Goal: Check status: Check status

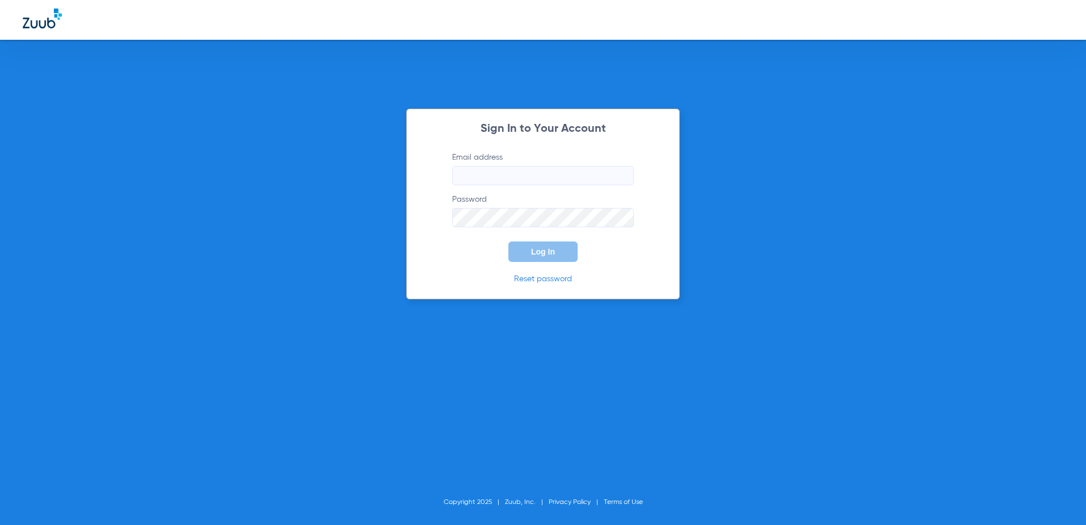
type input "[EMAIL_ADDRESS][DOMAIN_NAME]"
click at [543, 248] on span "Log In" at bounding box center [543, 251] width 24 height 9
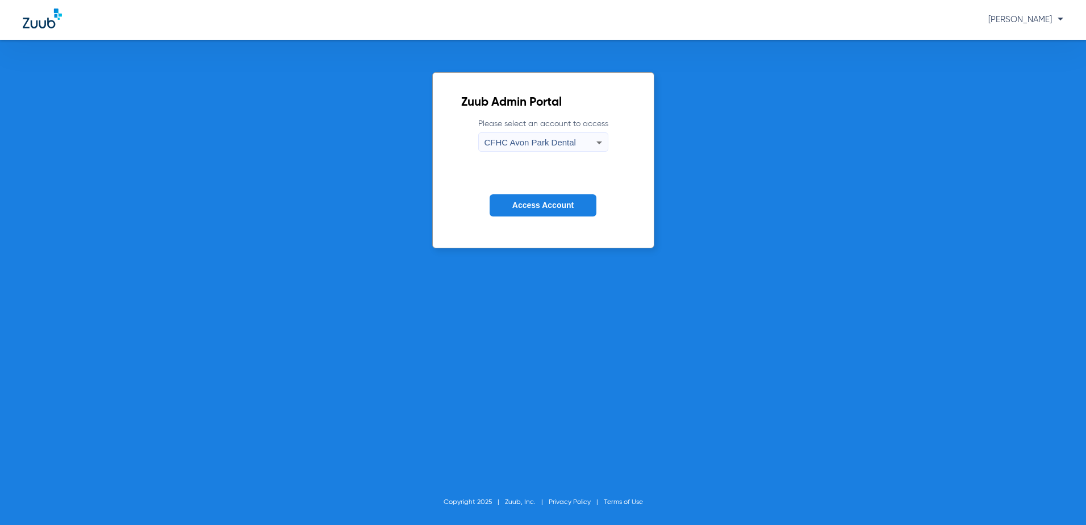
click at [506, 141] on span "CFHC Avon Park Dental" at bounding box center [529, 142] width 91 height 10
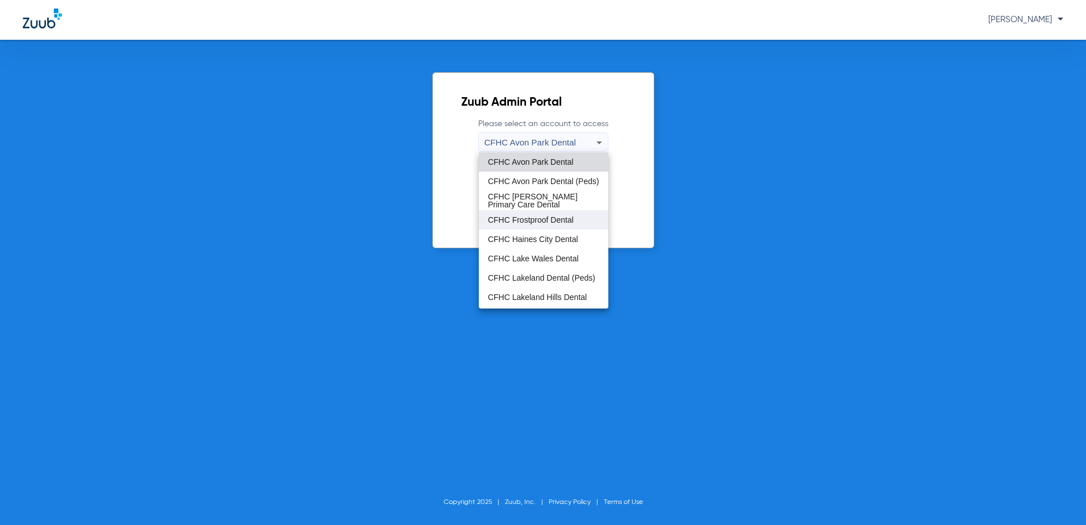
click at [508, 220] on span "CFHC Frostproof Dental" at bounding box center [531, 220] width 86 height 8
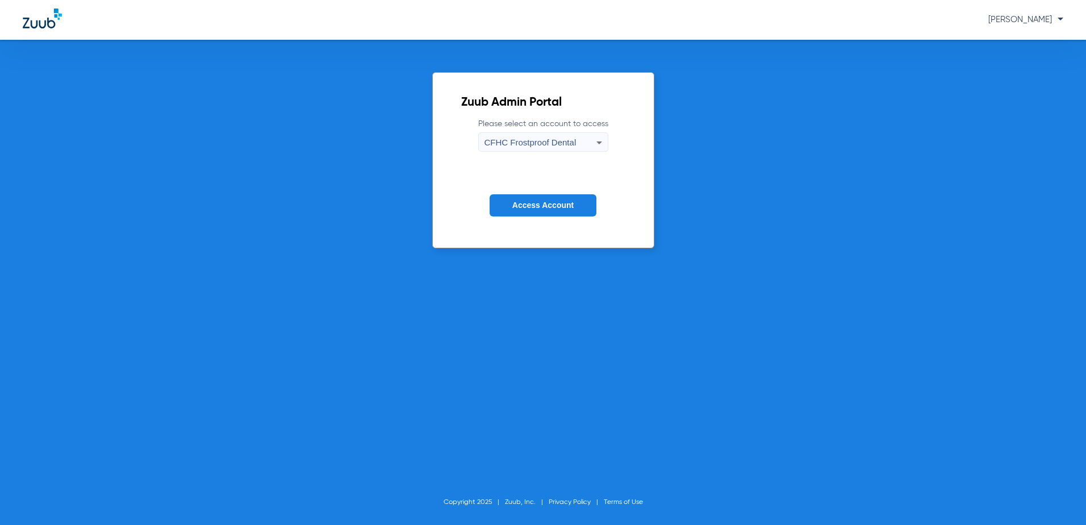
click at [514, 204] on span "Access Account" at bounding box center [542, 204] width 61 height 9
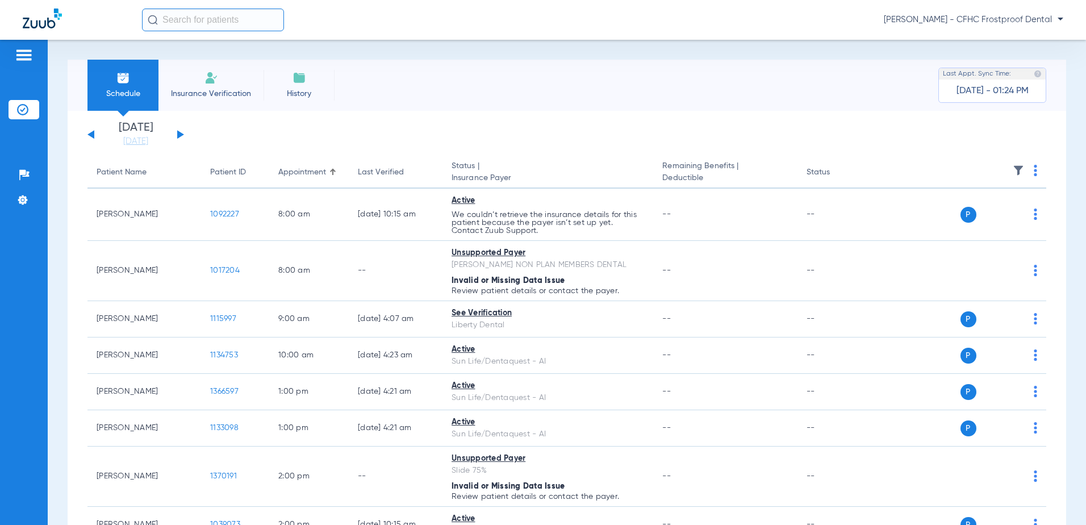
click at [180, 133] on button at bounding box center [180, 134] width 7 height 9
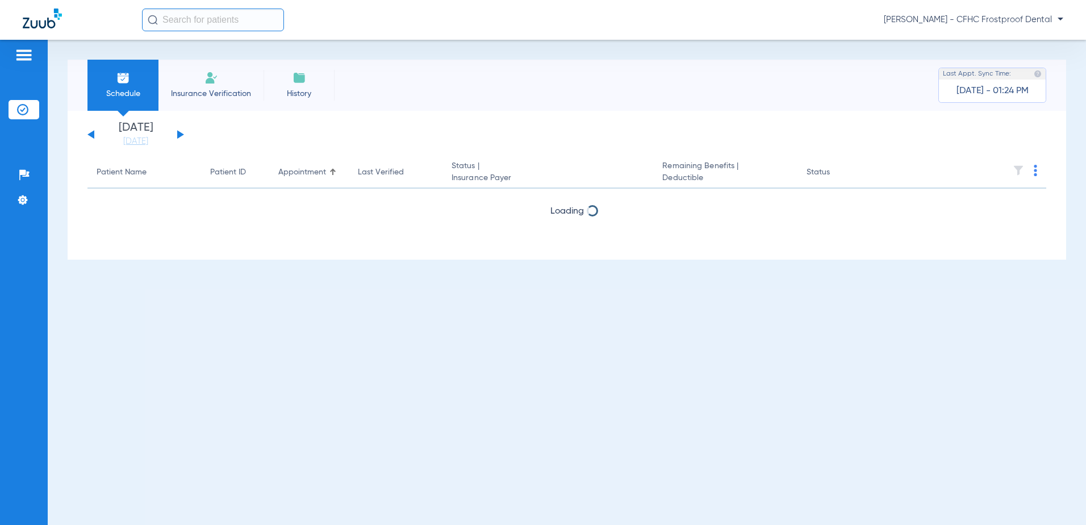
click at [180, 133] on button at bounding box center [180, 134] width 7 height 9
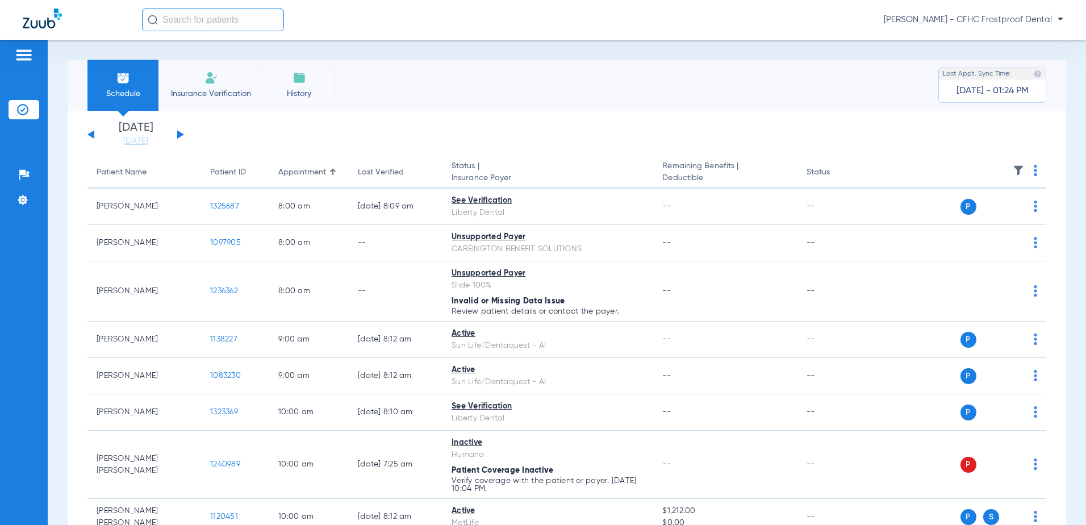
click at [180, 133] on button at bounding box center [180, 134] width 7 height 9
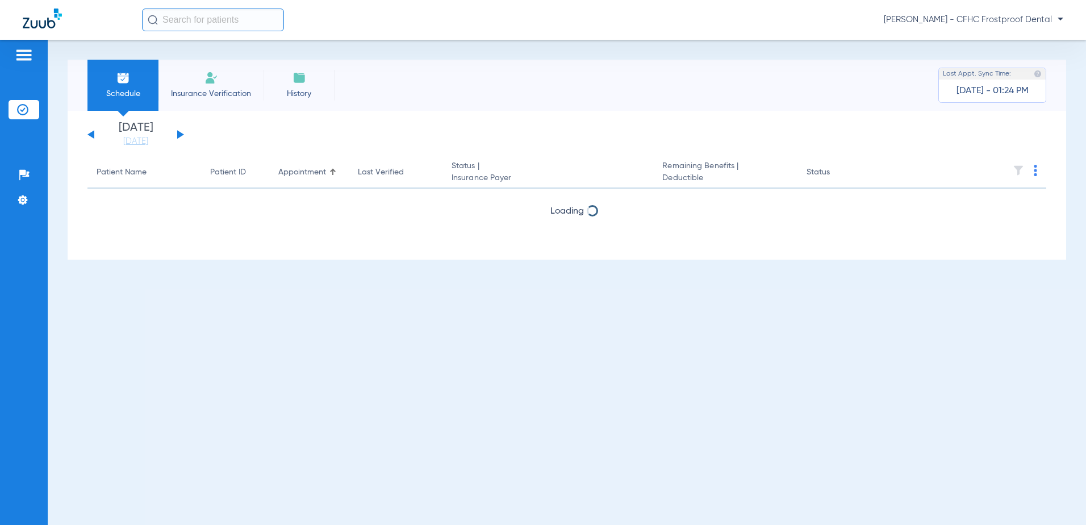
click at [180, 133] on button at bounding box center [180, 134] width 7 height 9
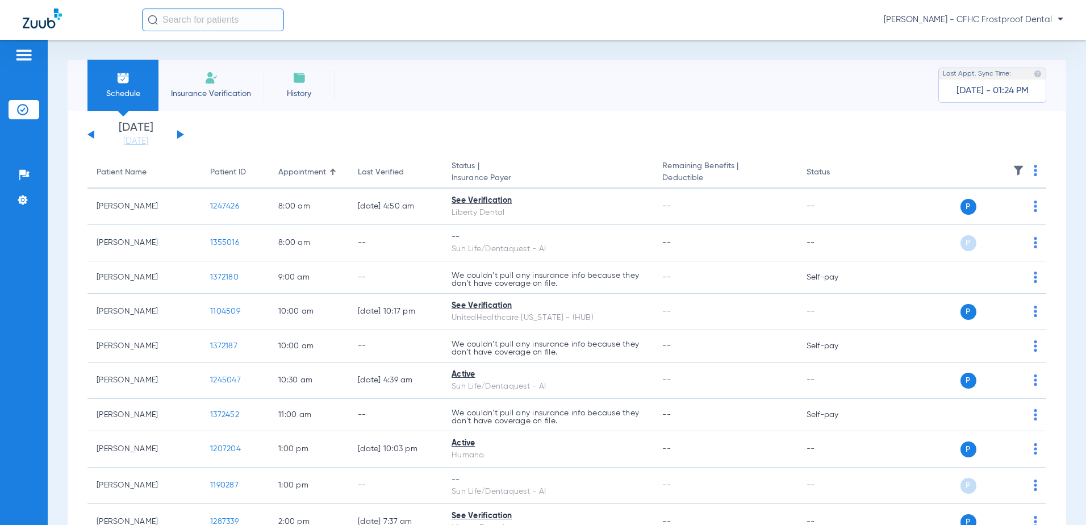
click at [94, 133] on button at bounding box center [90, 134] width 7 height 9
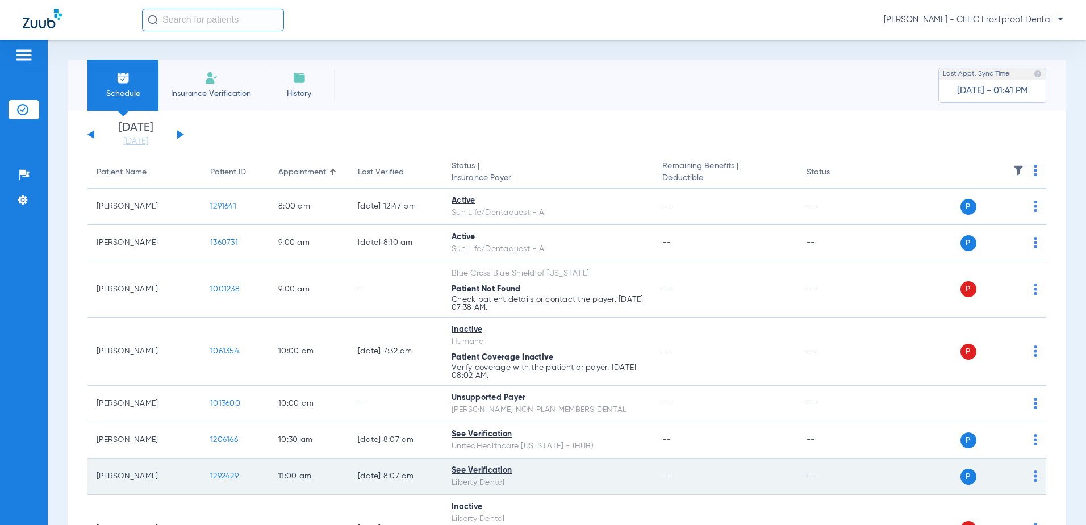
click at [215, 474] on span "1292429" at bounding box center [224, 476] width 28 height 8
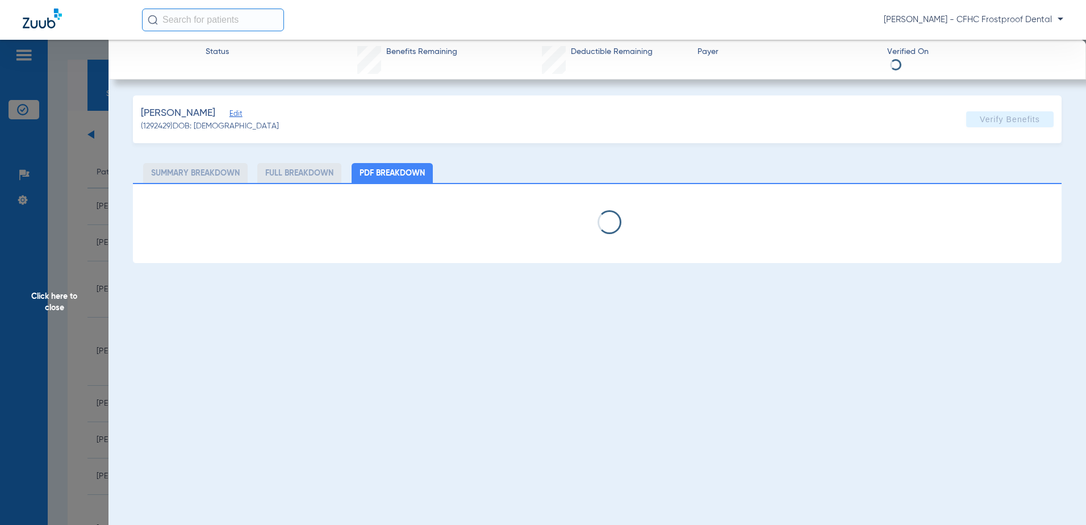
select select "page-width"
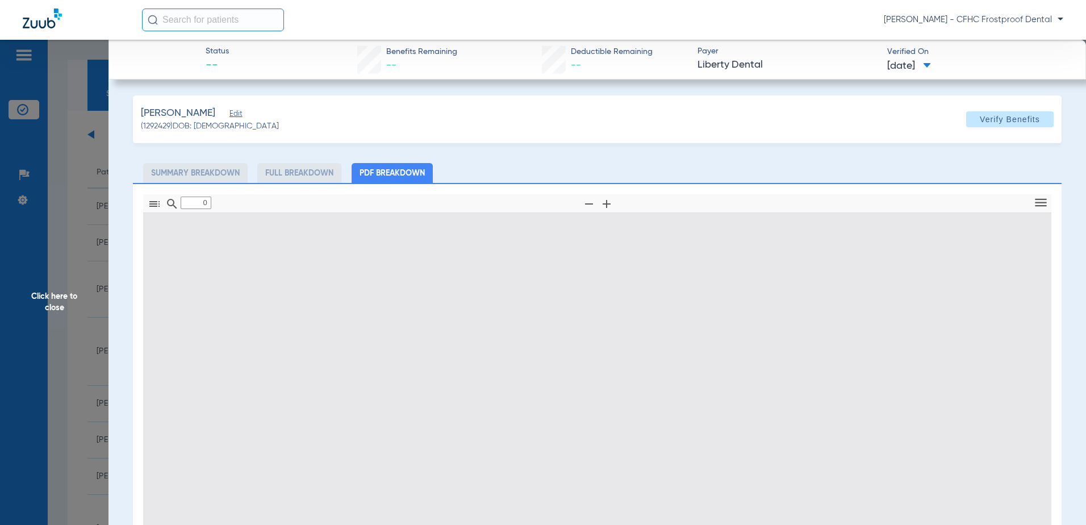
type input "1"
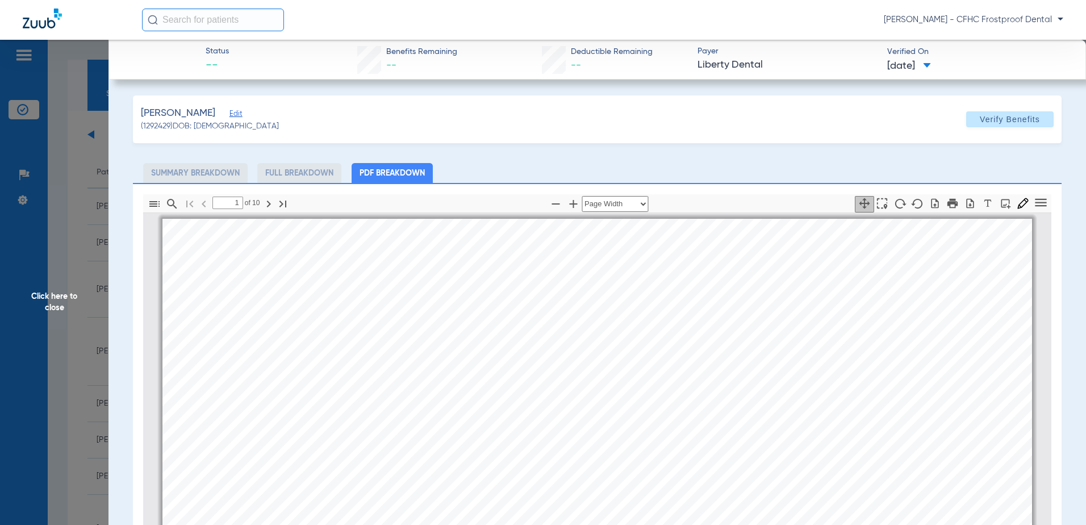
scroll to position [6, 0]
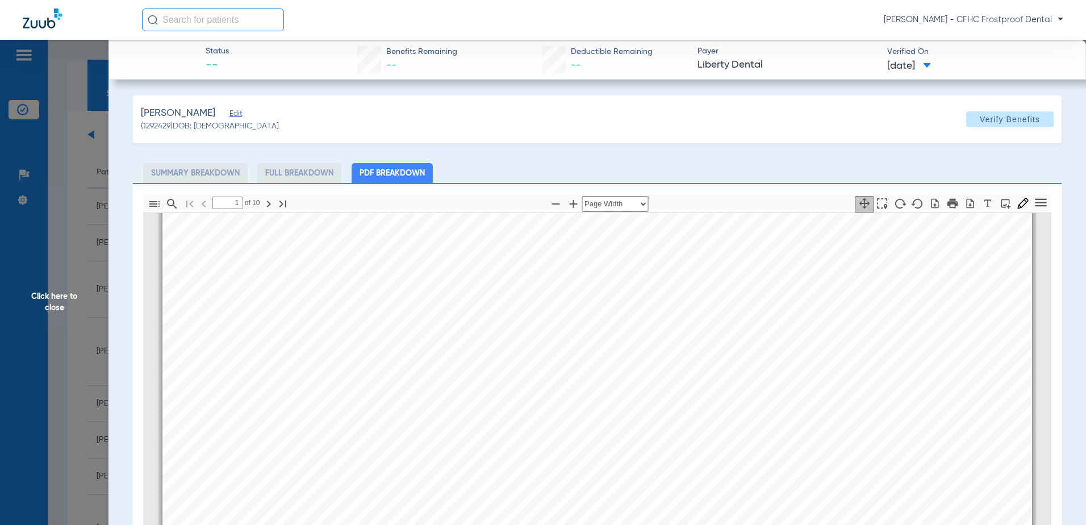
click at [42, 300] on span "Click here to close" at bounding box center [54, 302] width 108 height 525
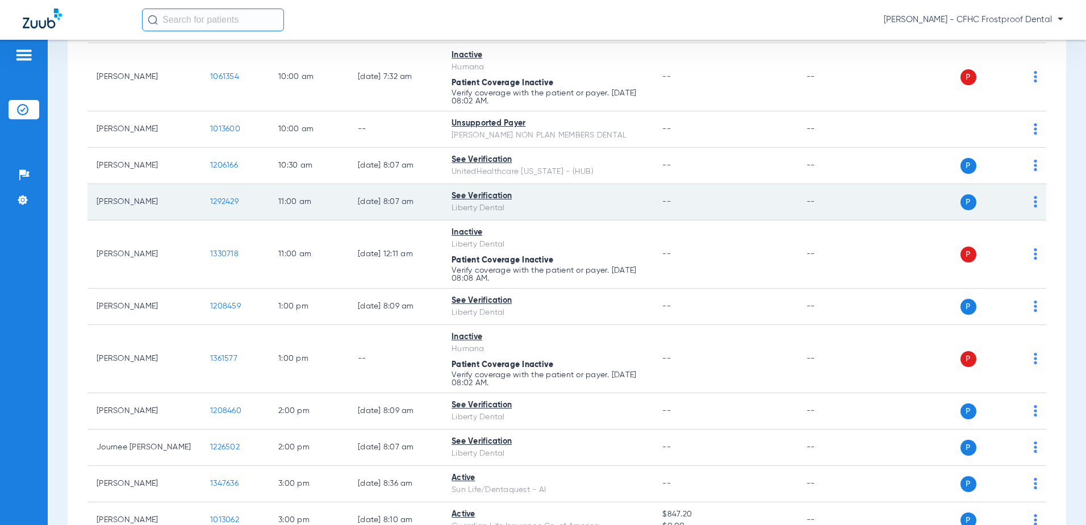
scroll to position [0, 0]
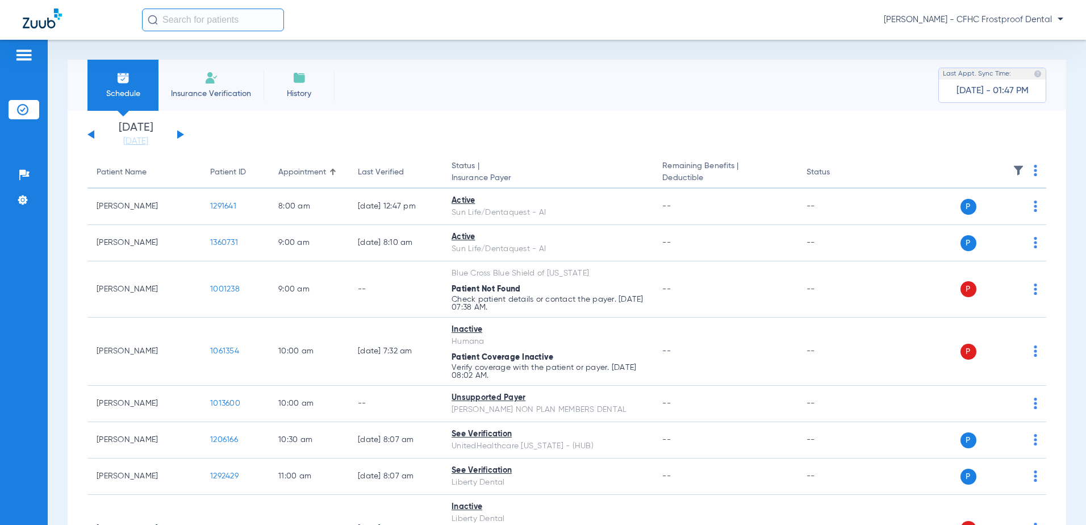
click at [93, 133] on button at bounding box center [90, 134] width 7 height 9
